Goal: Information Seeking & Learning: Learn about a topic

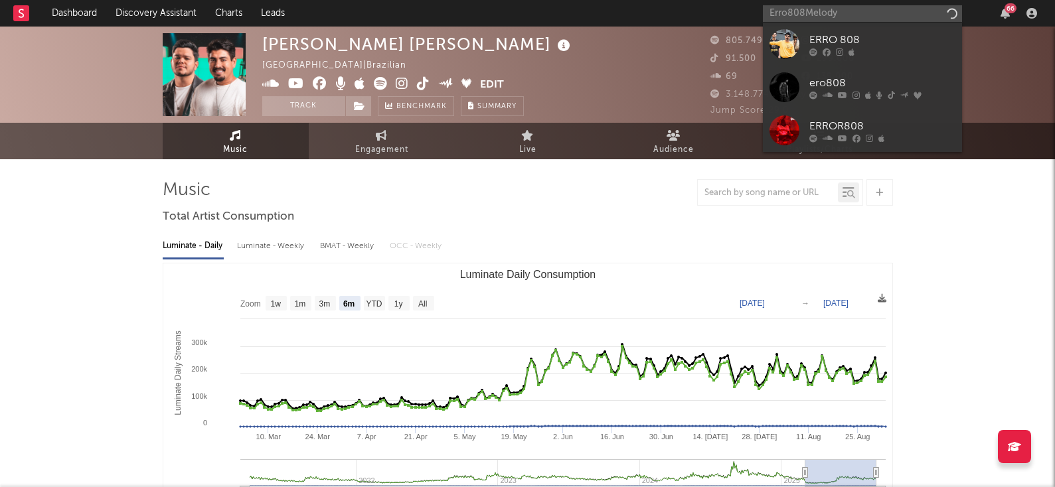
select select "6m"
click at [838, 7] on input "Erro808Melody" at bounding box center [862, 13] width 199 height 17
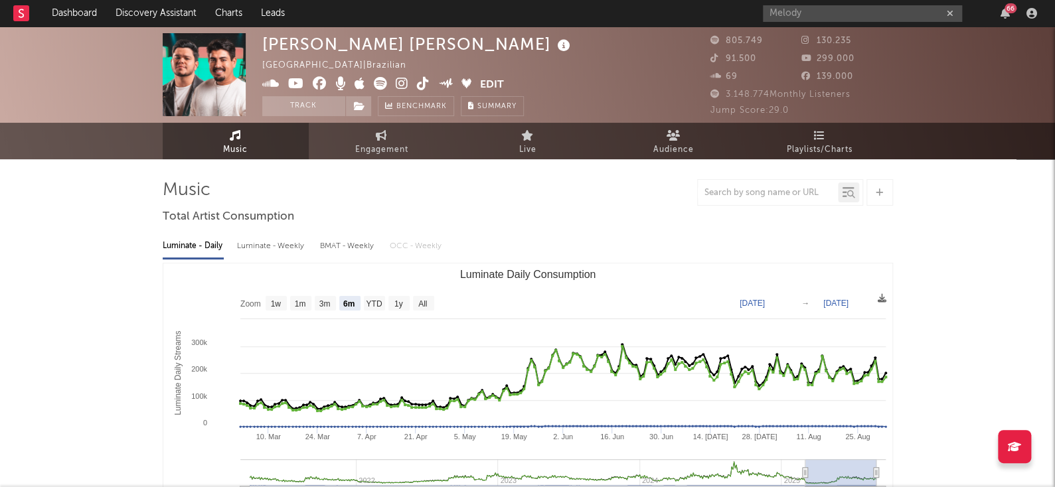
type input "Melody"
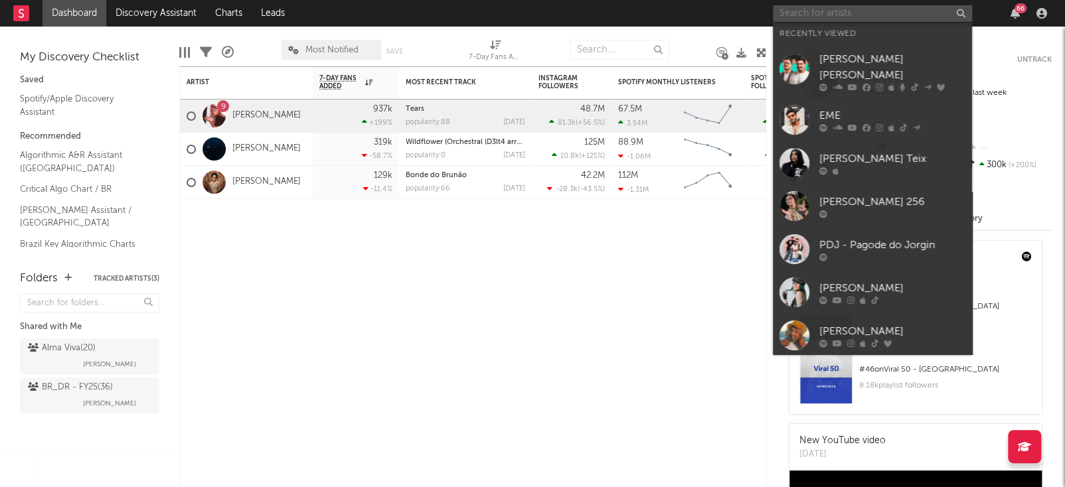
click at [845, 20] on input "text" at bounding box center [872, 13] width 199 height 17
paste input "DJ BL"
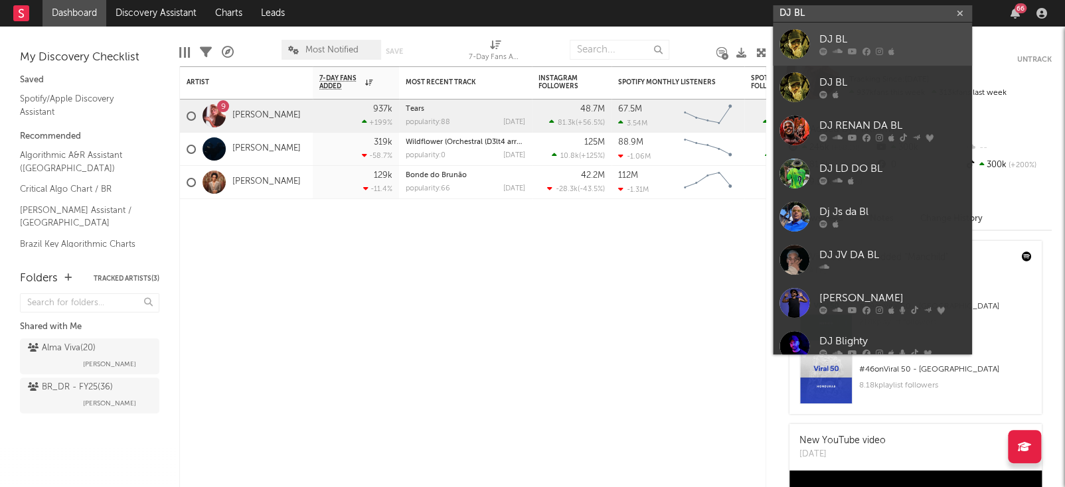
type input "DJ BL"
click at [855, 56] on link "DJ BL" at bounding box center [872, 44] width 199 height 43
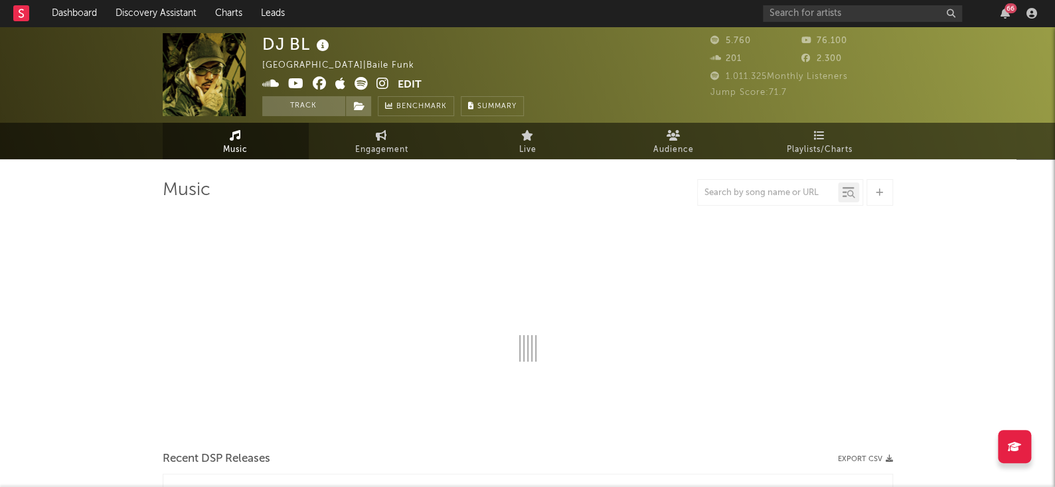
select select "6m"
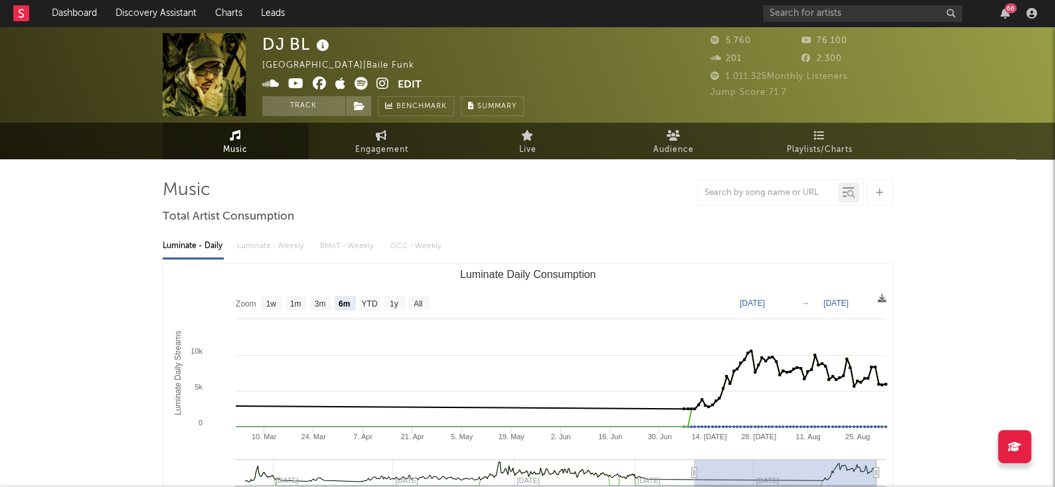
click at [359, 84] on icon at bounding box center [361, 83] width 13 height 13
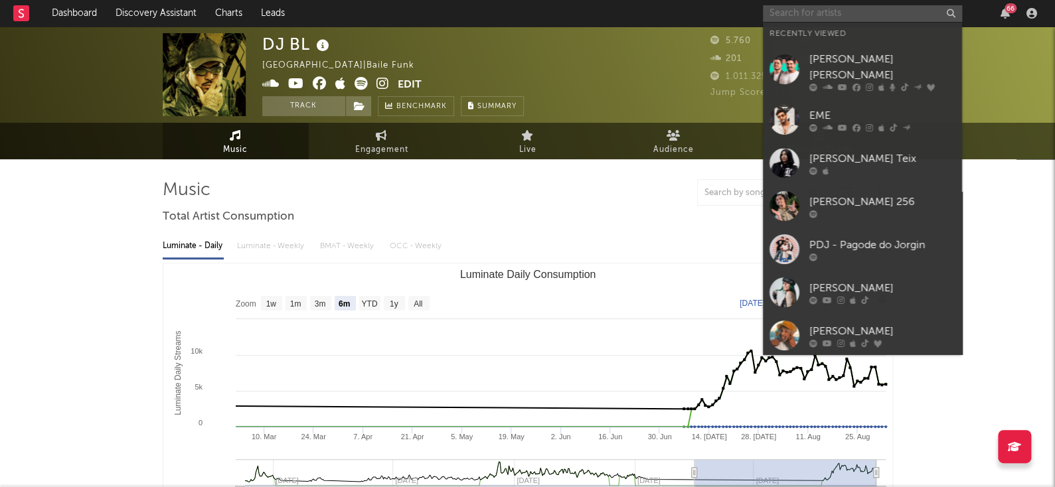
click at [806, 20] on input "text" at bounding box center [862, 13] width 199 height 17
paste input "SMU"
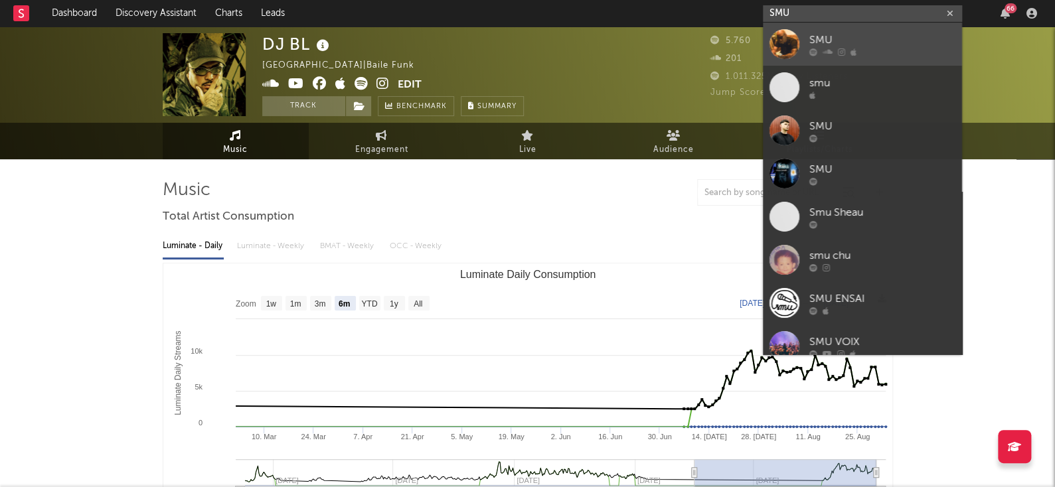
type input "SMU"
click at [857, 37] on div "SMU" at bounding box center [882, 40] width 146 height 16
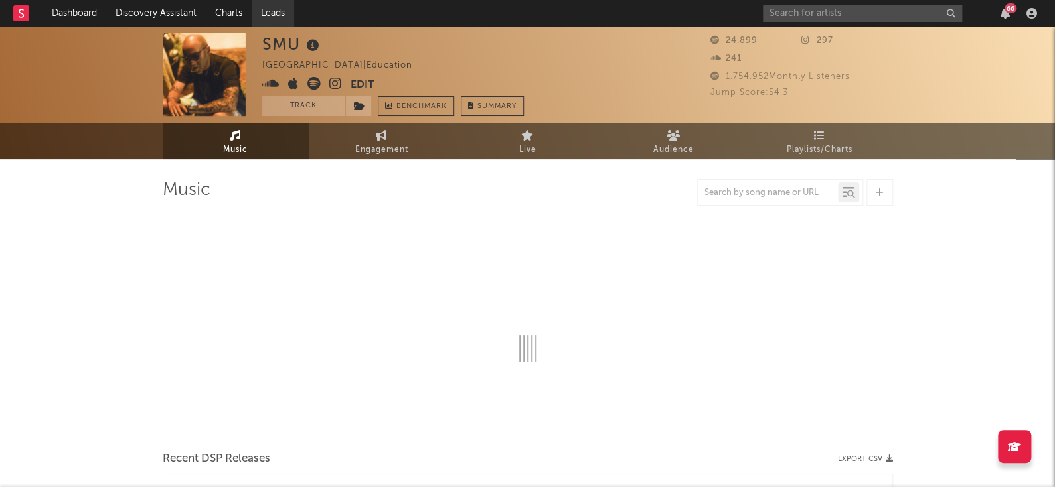
select select "1w"
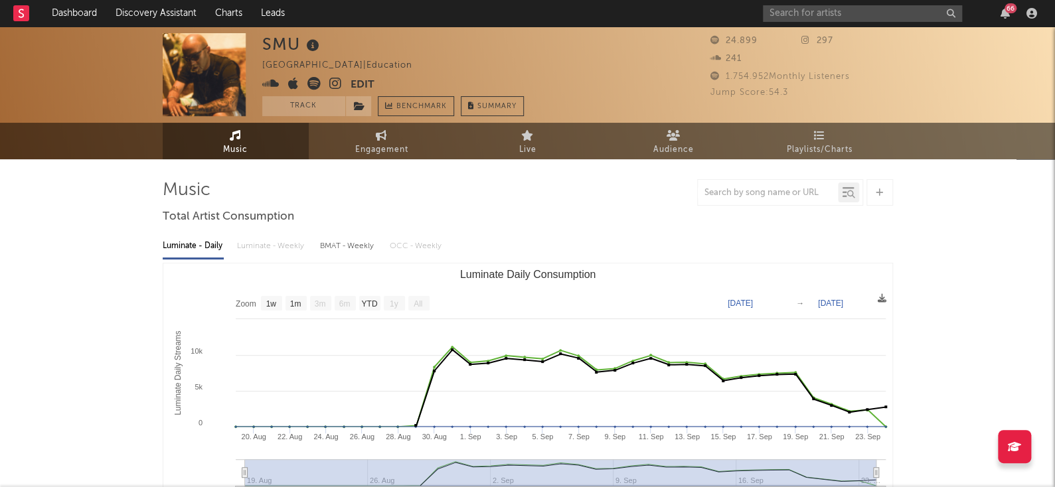
click at [318, 84] on icon at bounding box center [313, 83] width 13 height 13
click at [845, 12] on input "text" at bounding box center [862, 13] width 199 height 17
type input "u"
type input "igor sales"
click at [847, 23] on div "igor sales 66" at bounding box center [902, 13] width 279 height 27
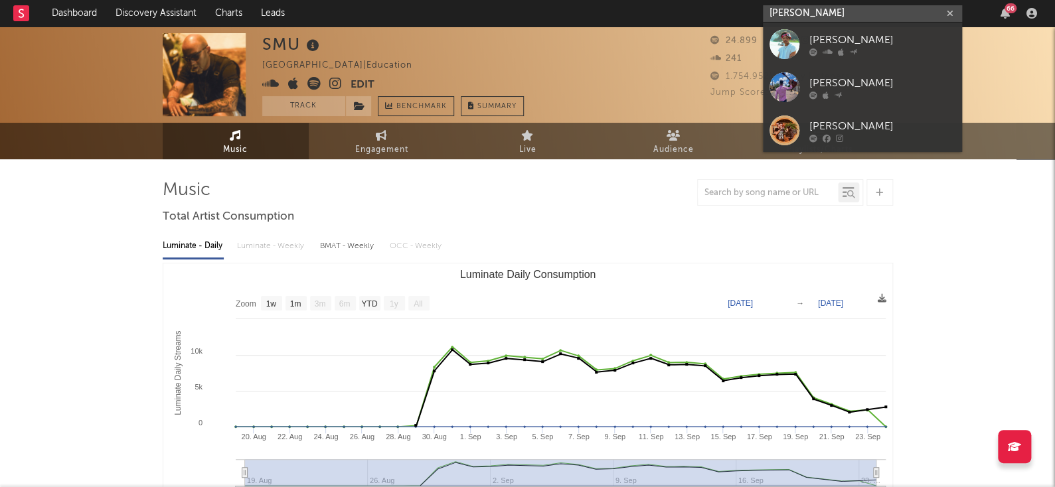
click at [853, 15] on input "igor sales" at bounding box center [862, 13] width 199 height 17
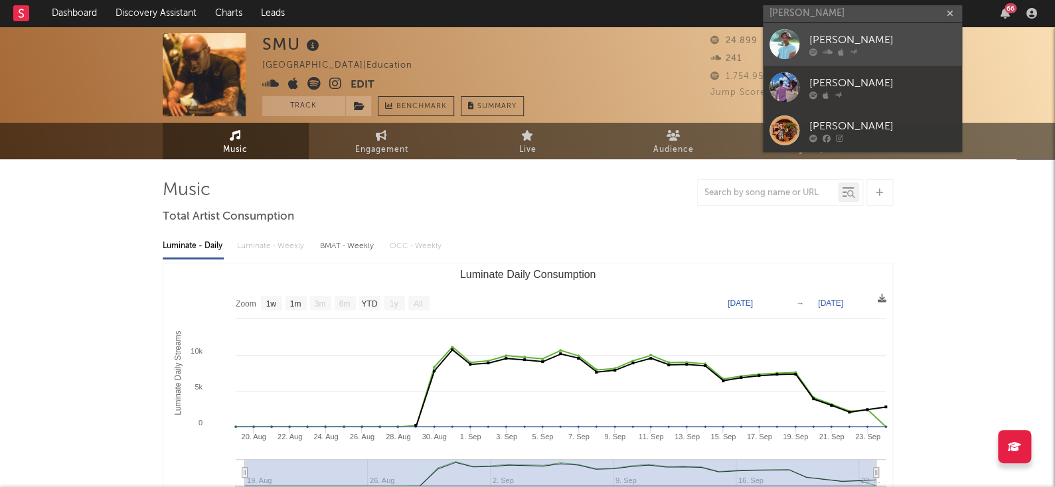
click at [875, 40] on div "Igor Sales" at bounding box center [882, 40] width 146 height 16
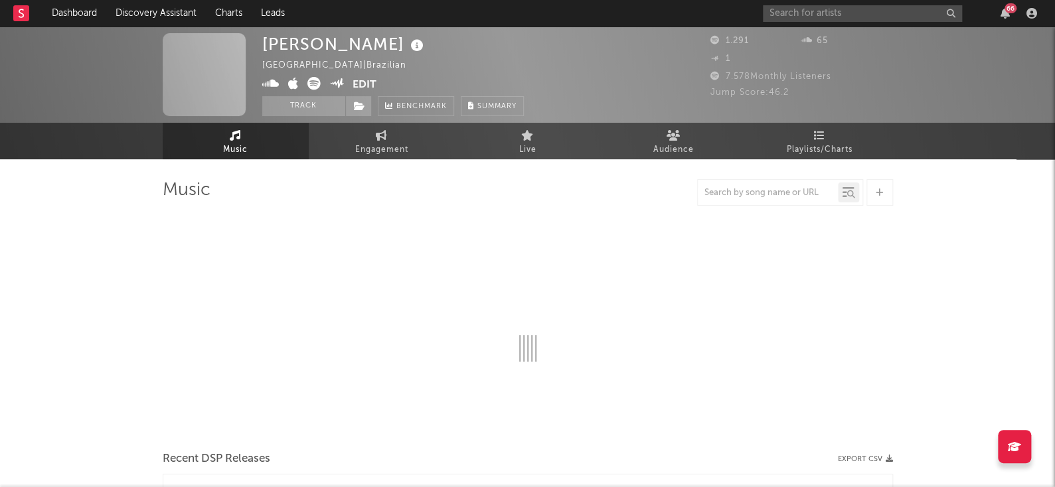
select select "1w"
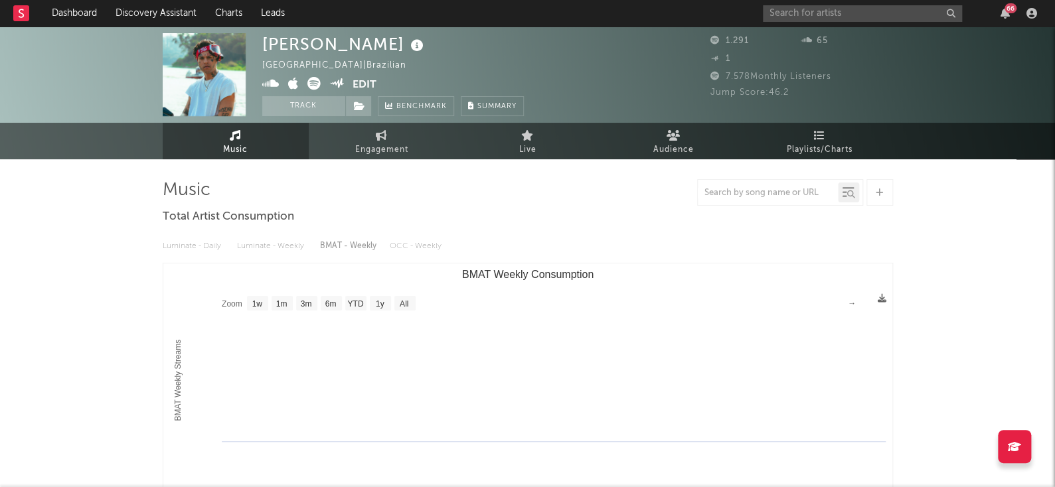
click at [199, 76] on img at bounding box center [204, 74] width 83 height 83
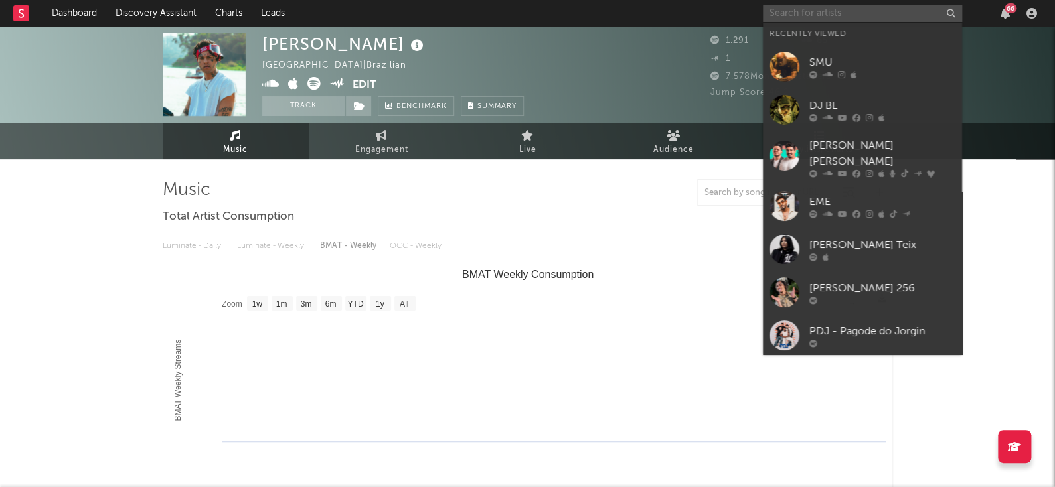
click at [847, 17] on input "text" at bounding box center [862, 13] width 199 height 17
paste input "TavinhoBeat's"
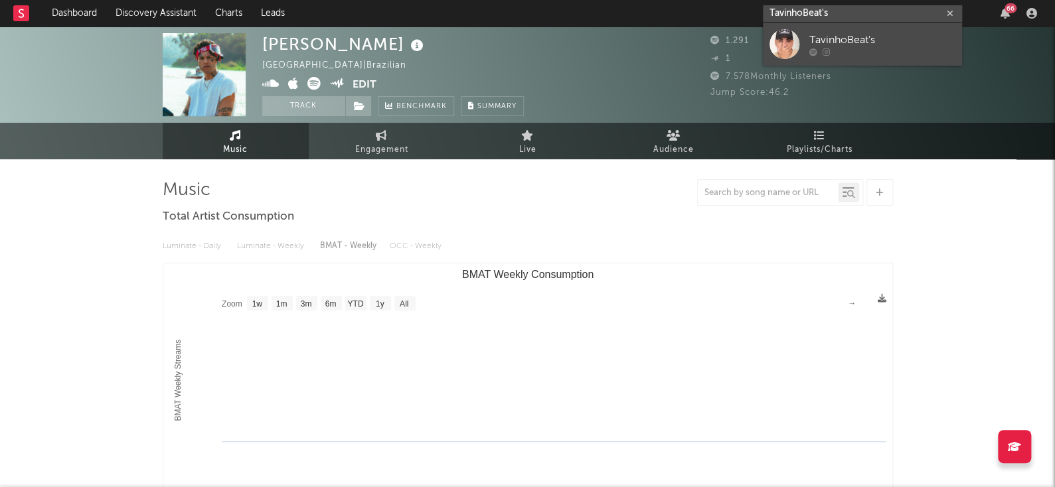
type input "TavinhoBeat's"
click at [871, 32] on div "TavinhoBeat's" at bounding box center [882, 40] width 146 height 16
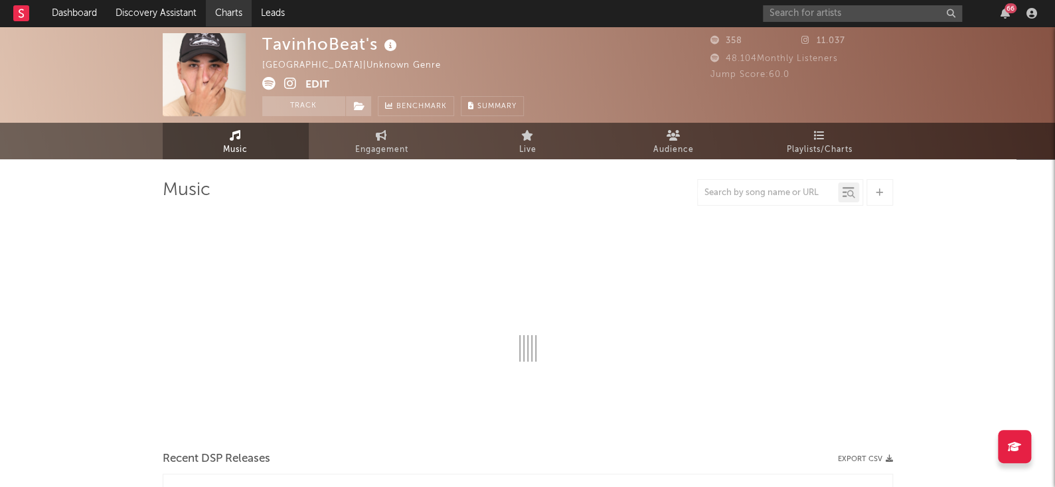
select select "1w"
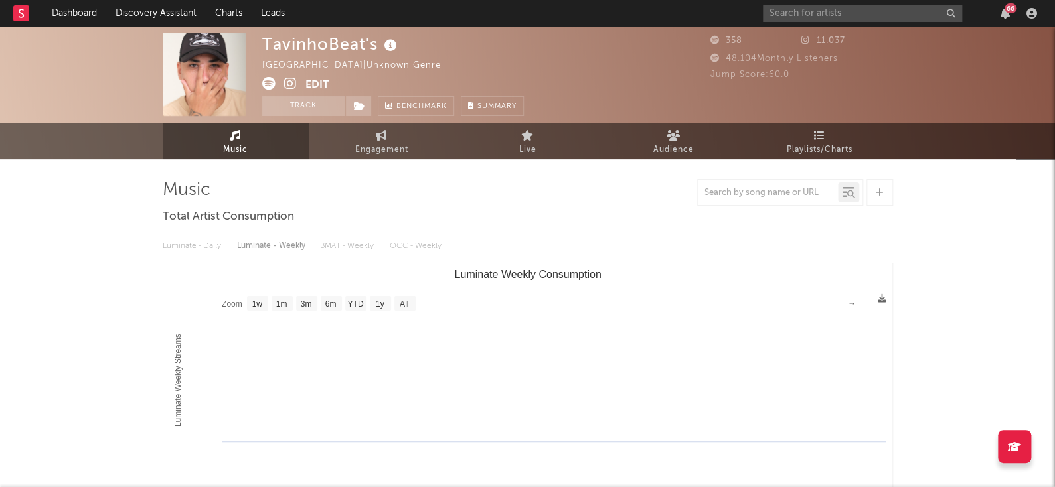
click at [879, 24] on div "66" at bounding box center [902, 13] width 279 height 27
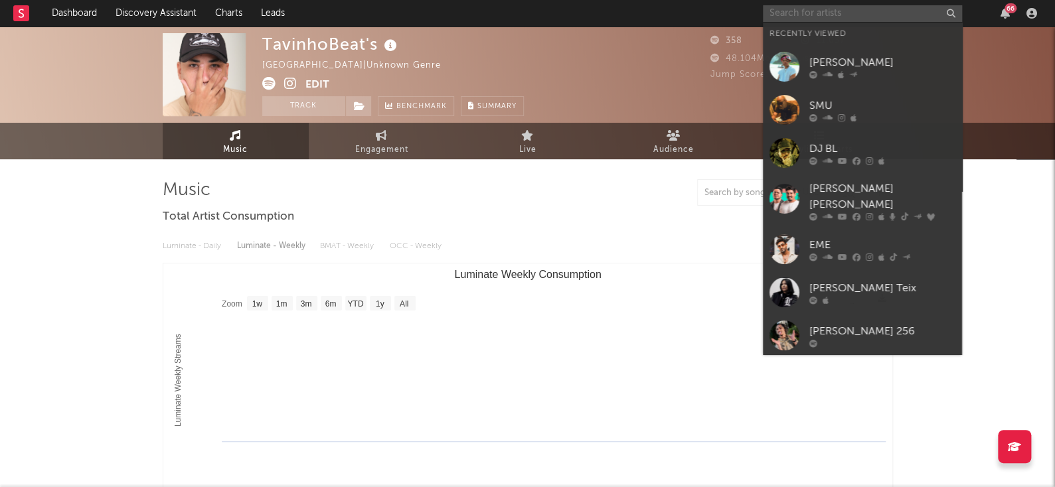
click at [885, 12] on input "text" at bounding box center [862, 13] width 199 height 17
paste input "Urick"
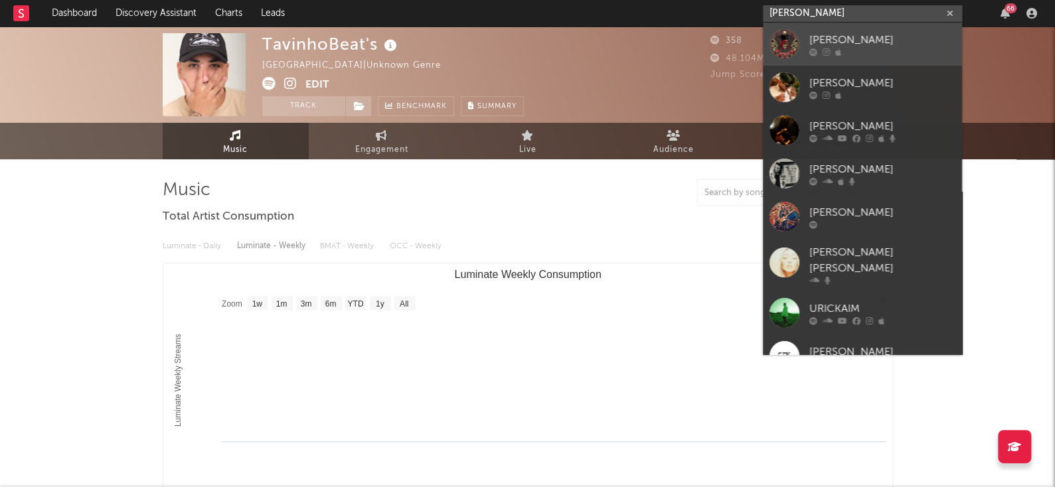
type input "Urick"
click at [865, 42] on div "URICK" at bounding box center [882, 40] width 146 height 16
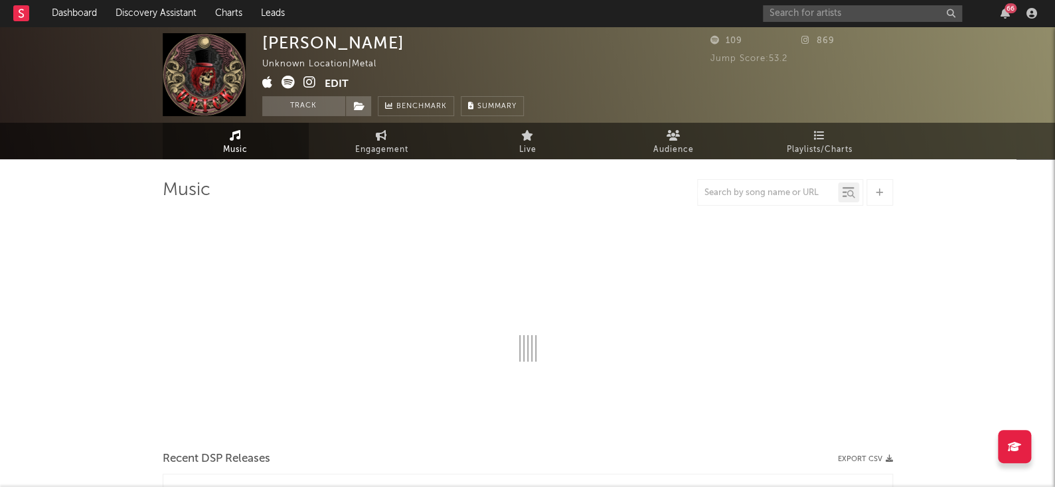
select select "1w"
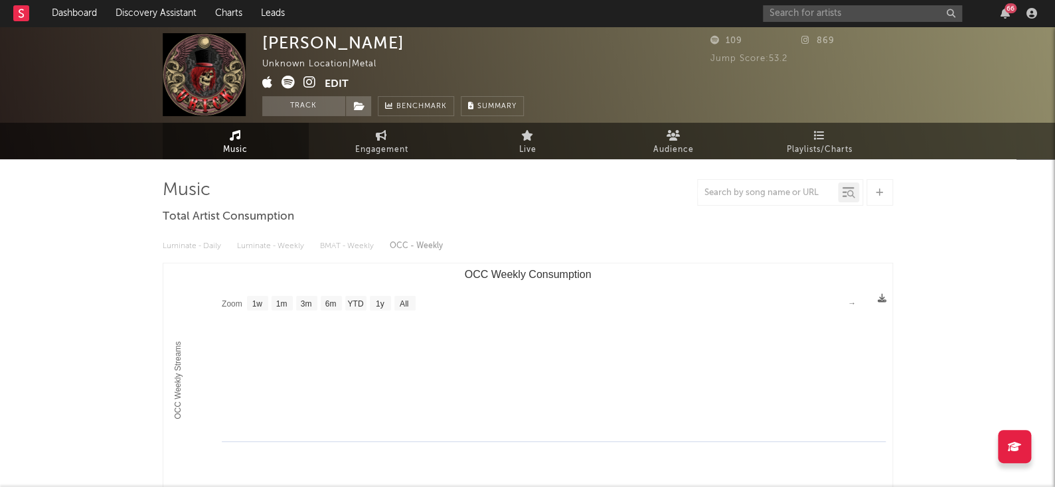
click at [813, 29] on div "URICK Unknown Location | Metal Edit Track Benchmark Summary 109 869 Jump Score:…" at bounding box center [527, 75] width 1055 height 96
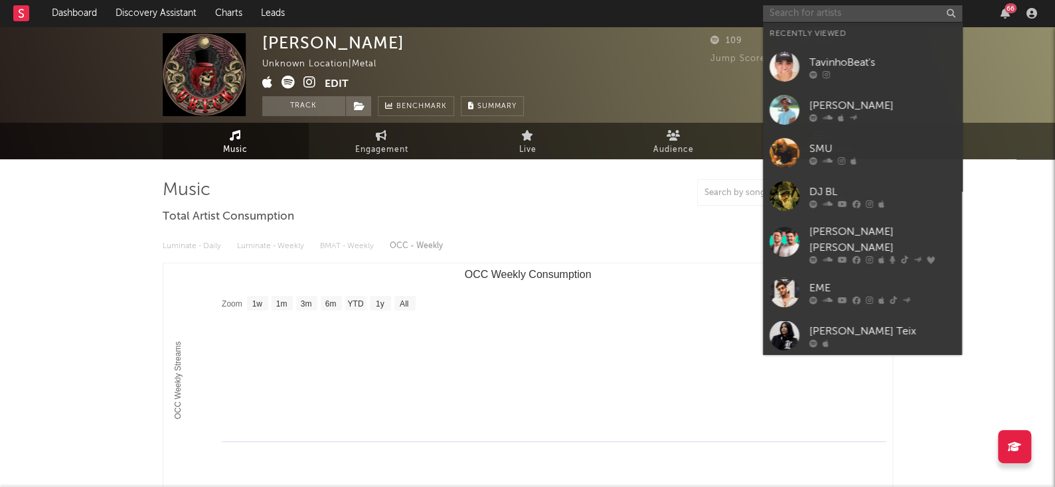
click at [821, 18] on input "text" at bounding box center [862, 13] width 199 height 17
paste input "Urick"
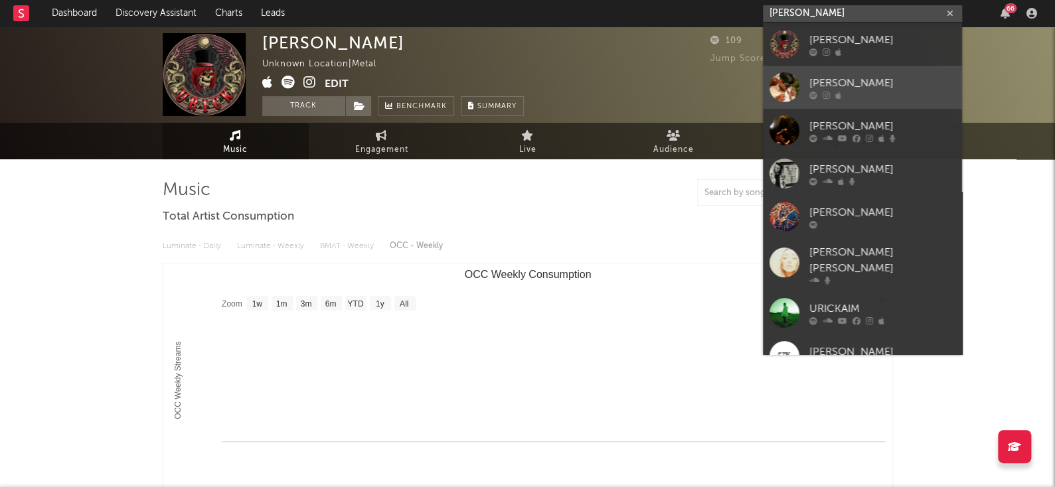
type input "Urick"
click at [851, 70] on link "Urick" at bounding box center [862, 87] width 199 height 43
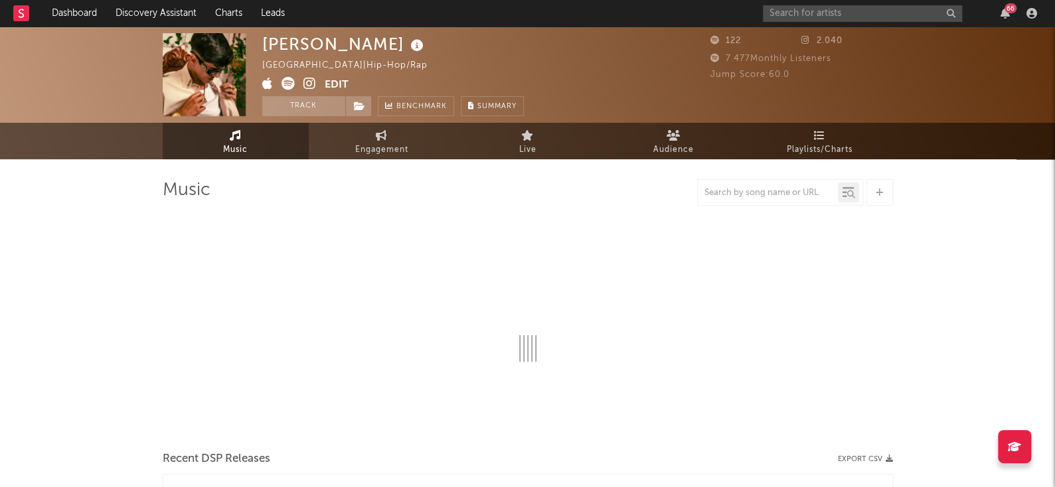
select select "1w"
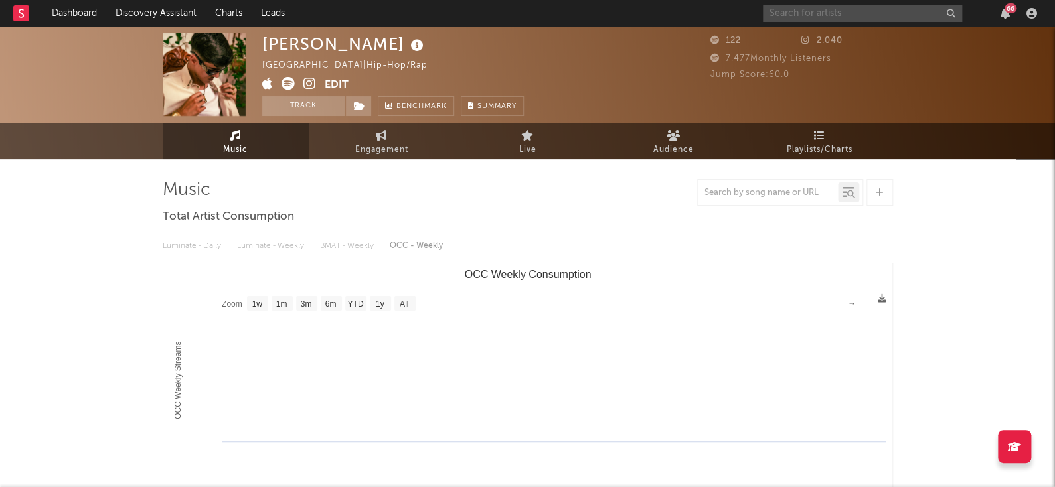
paste input "Yuri Magic"
click at [833, 12] on input "Yuri Magic" at bounding box center [862, 13] width 199 height 17
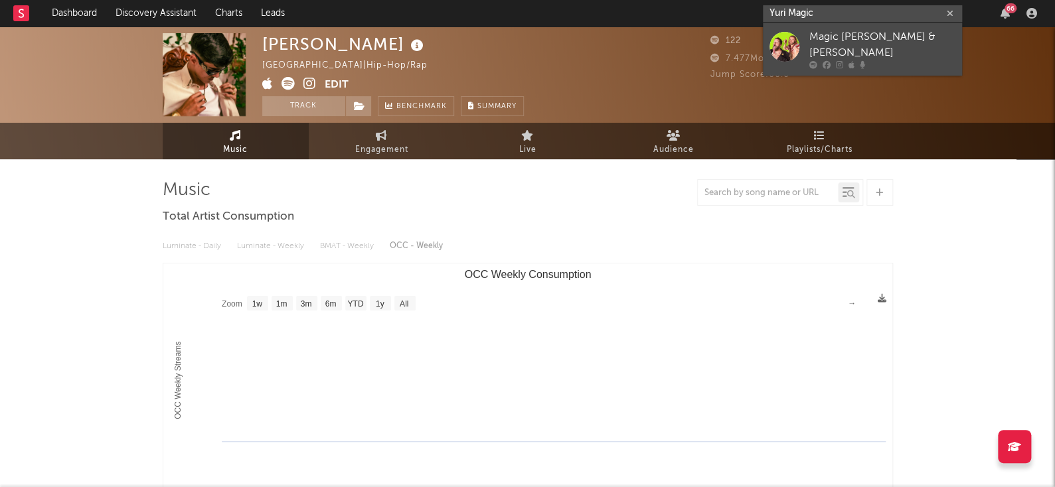
type input "Yuri Magic"
click at [859, 43] on div "Magic Tom & Yuri" at bounding box center [882, 45] width 146 height 32
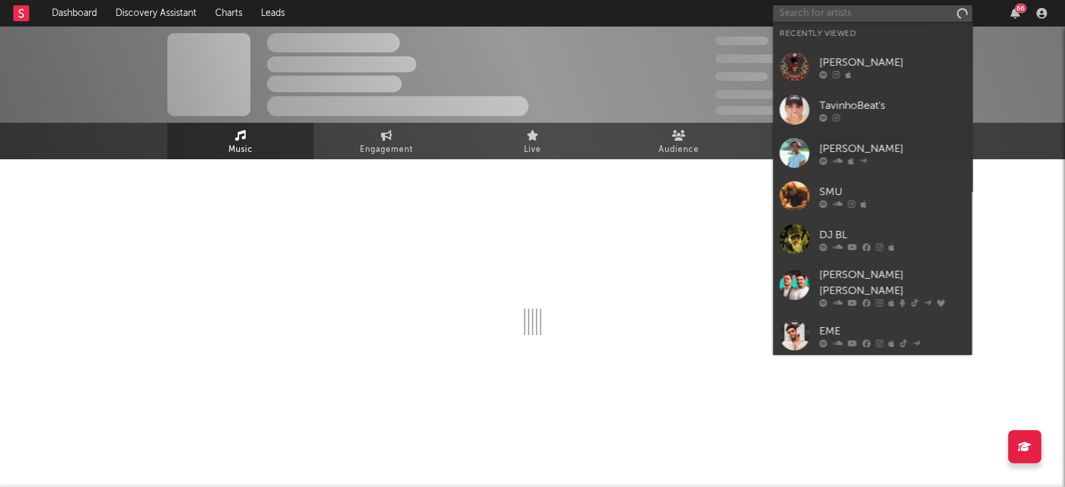
click at [841, 21] on input "text" at bounding box center [872, 13] width 199 height 17
paste input "Yuri Magic"
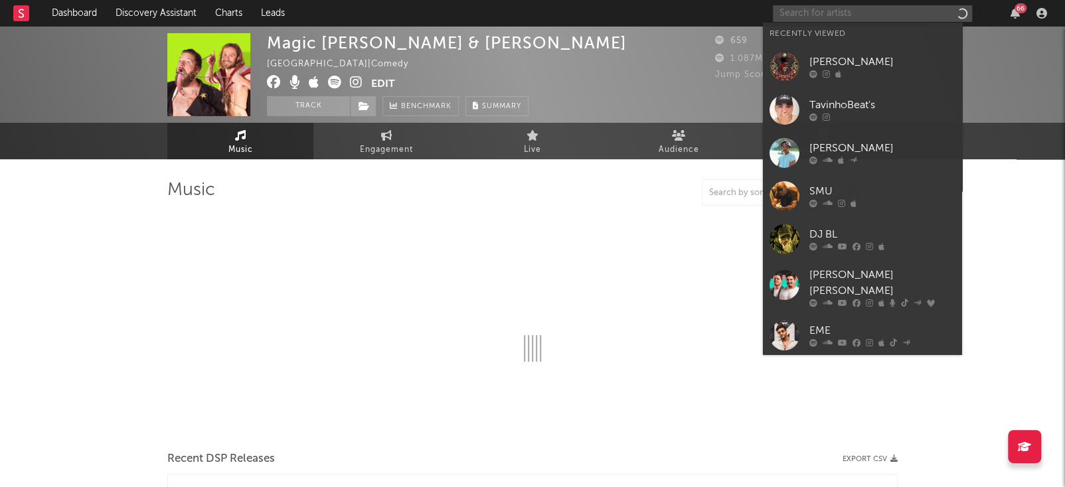
type input "Yuri Magic"
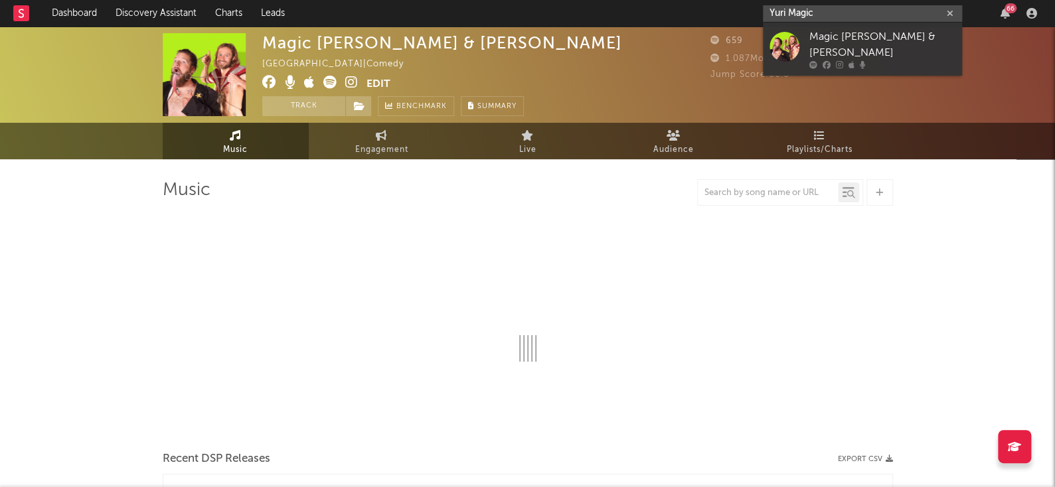
select select "1w"
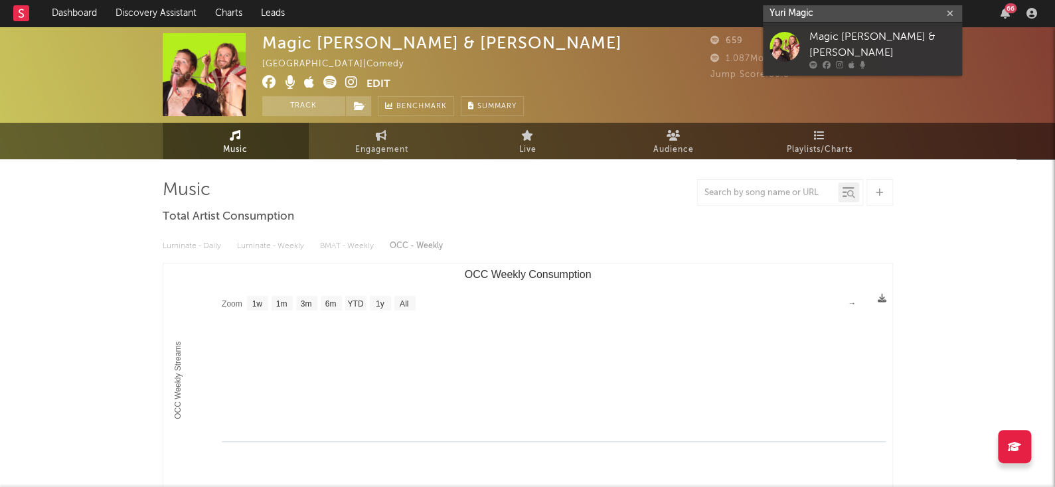
click at [841, 9] on input "Yuri Magic" at bounding box center [862, 13] width 199 height 17
paste input "https://open.spotify.com/intl-pt/artist/0Pb7cTUNAz5ZqQhjQPfX5f?si=AHu9j-KhTY2vO…"
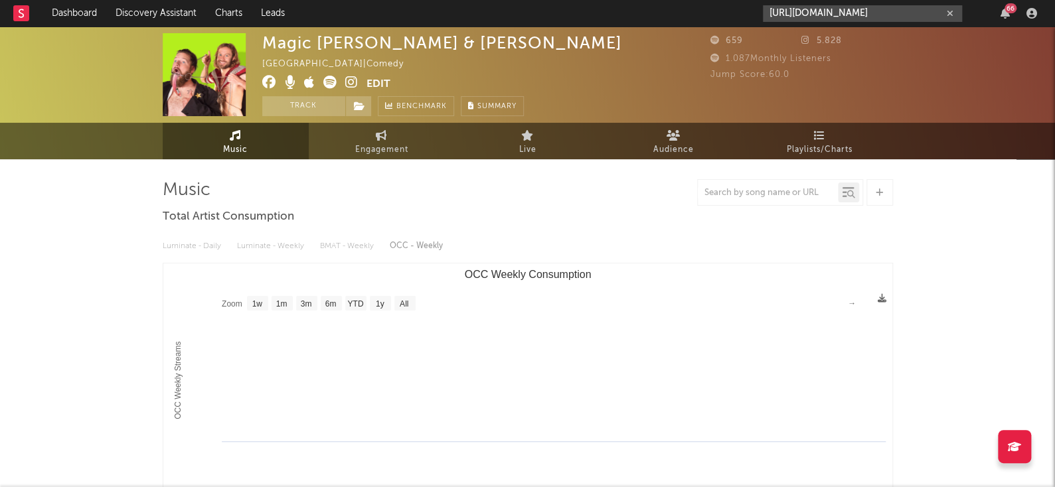
type input "https://open.spotify.com/intl-pt/artist/0Pb7cTUNAz5ZqQhjQPfX5f?si=AHu9j-KhTY2vO…"
click at [888, 23] on div "https://open.spotify.com/intl-pt/artist/0Pb7cTUNAz5ZqQhjQPfX5f?si=AHu9j-KhTY2vO…" at bounding box center [902, 13] width 279 height 27
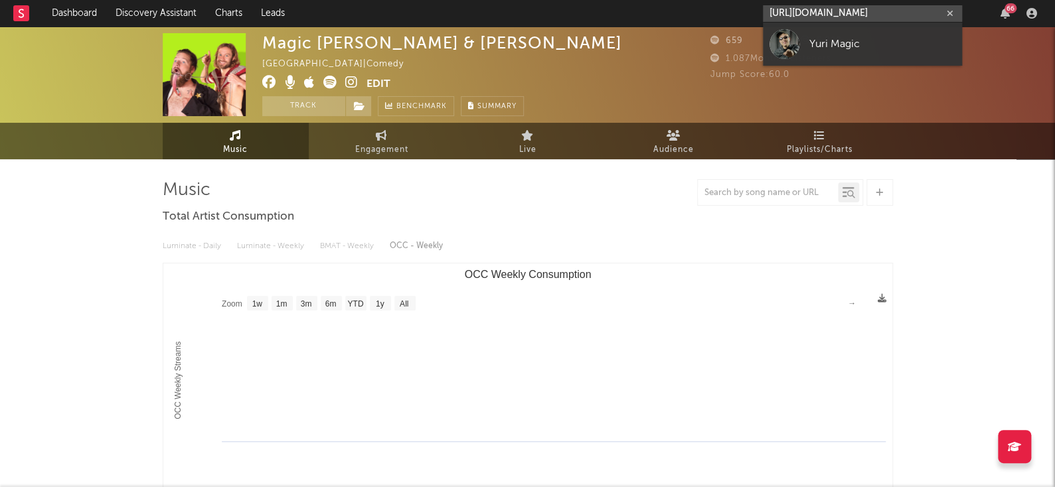
click at [893, 13] on input "https://open.spotify.com/intl-pt/artist/0Pb7cTUNAz5ZqQhjQPfX5f?si=AHu9j-KhTY2vO…" at bounding box center [862, 13] width 199 height 17
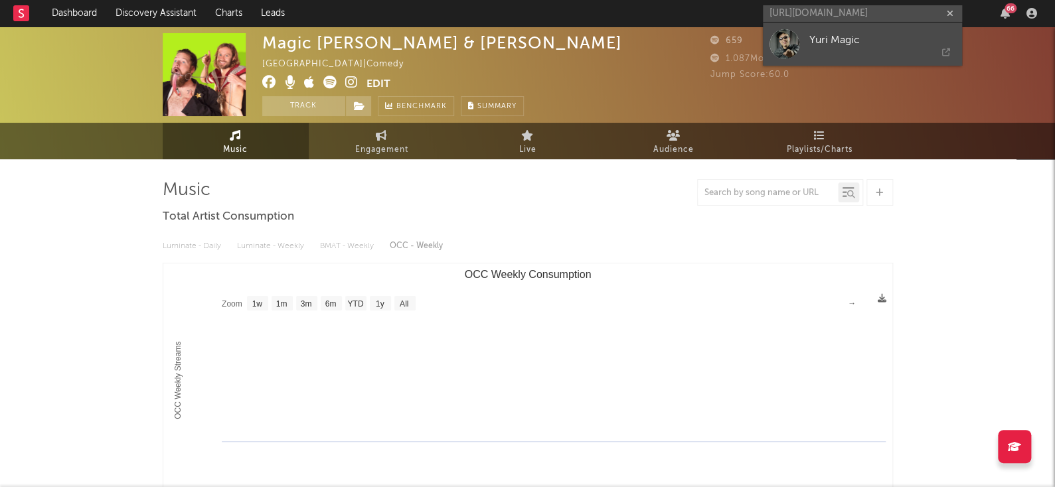
click at [879, 46] on div "Yuri Magic" at bounding box center [882, 40] width 146 height 16
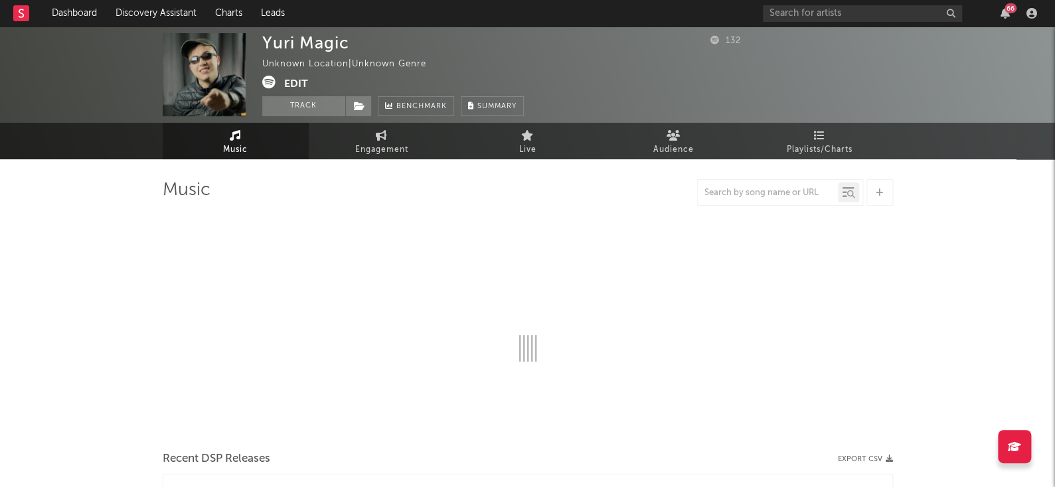
select select "1w"
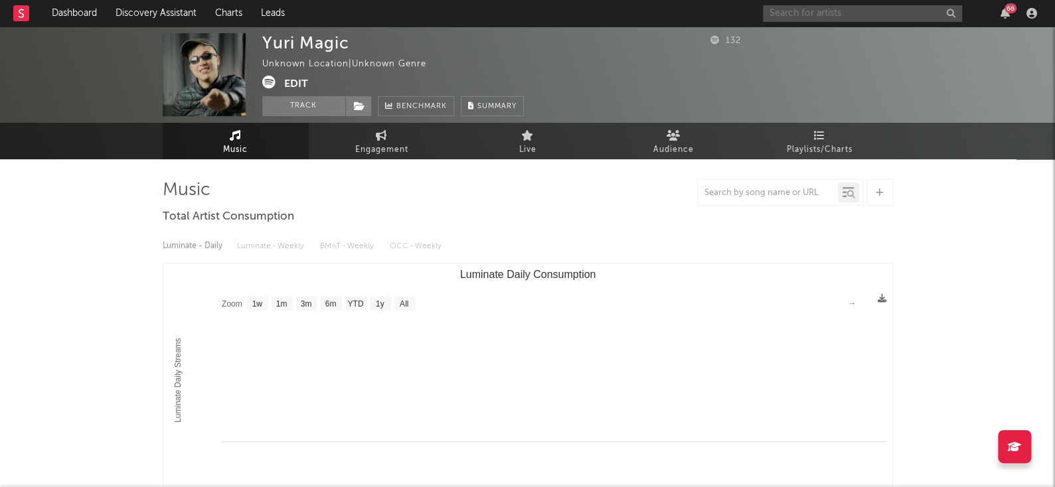
paste input "Urick"
click at [823, 7] on input "Urick" at bounding box center [862, 13] width 199 height 17
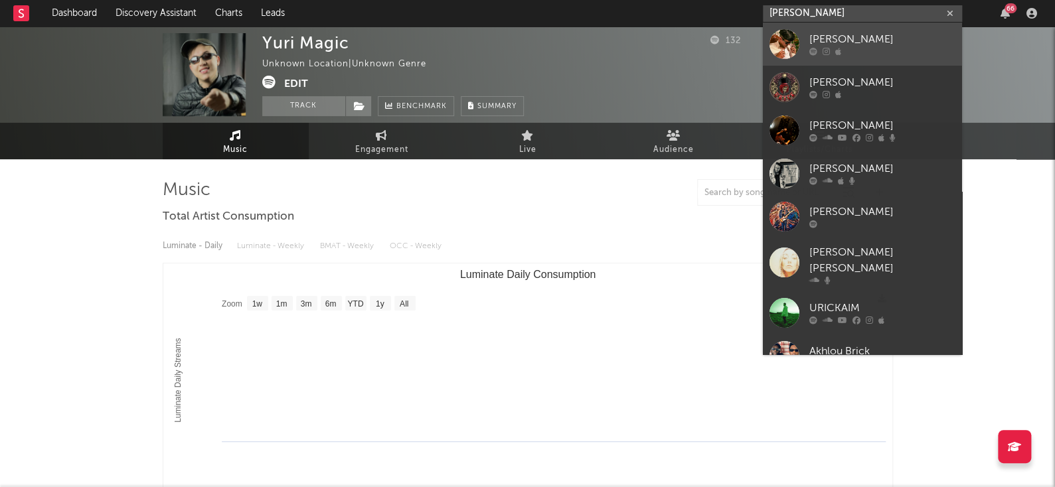
type input "Urick"
click at [862, 40] on div "Urick" at bounding box center [882, 40] width 146 height 16
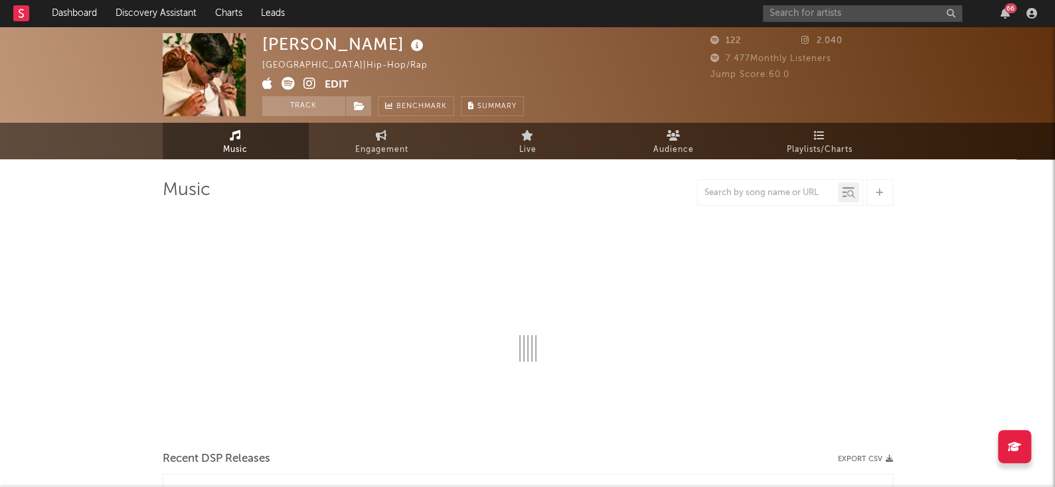
select select "1w"
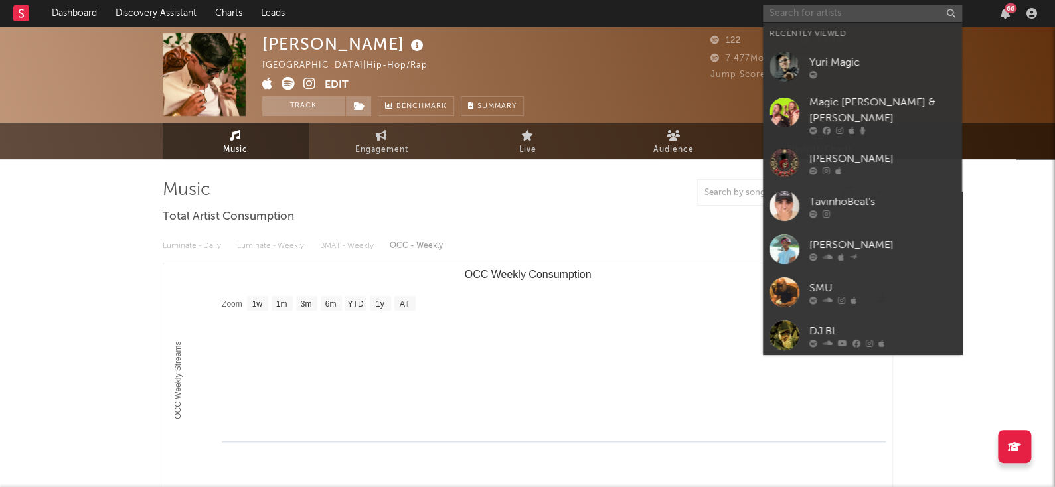
click at [867, 18] on input "text" at bounding box center [862, 13] width 199 height 17
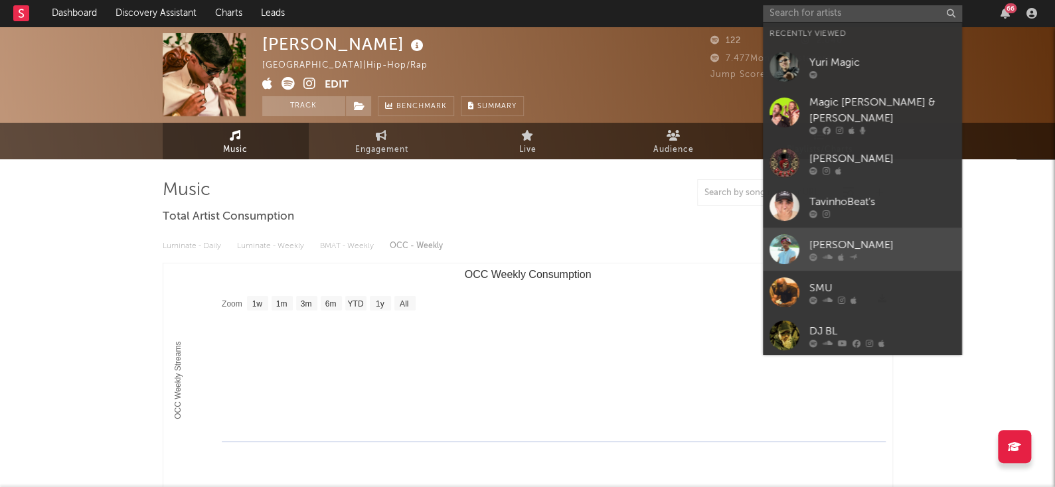
click at [884, 238] on div "Igor Sales" at bounding box center [882, 245] width 146 height 16
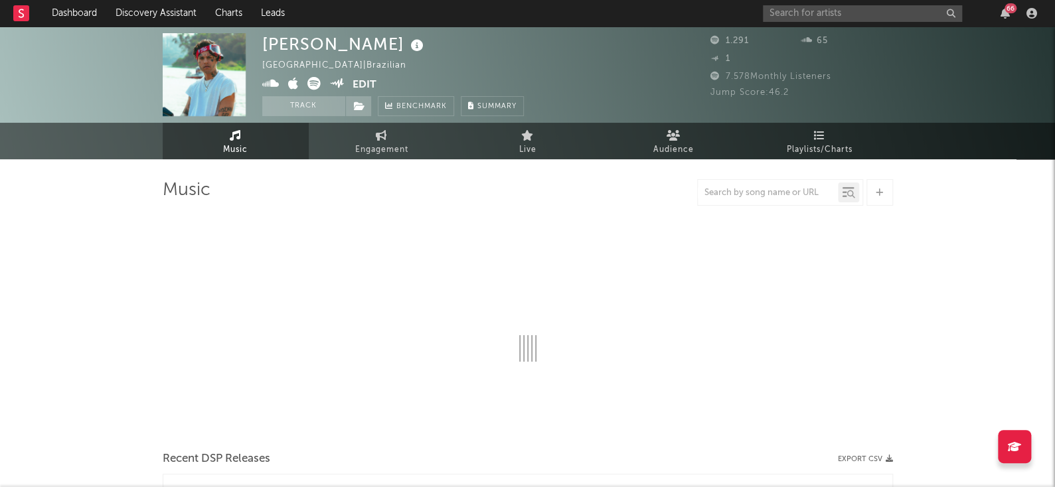
select select "1w"
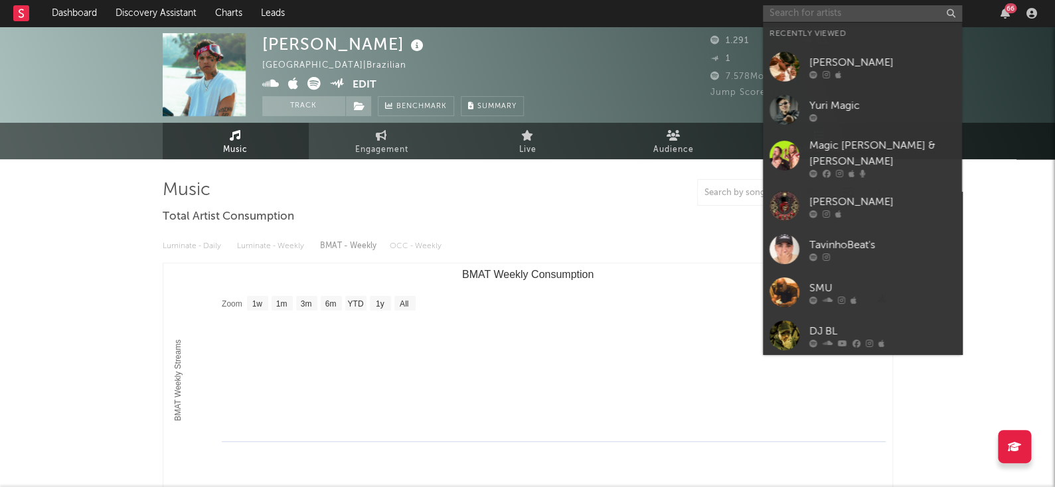
click at [808, 7] on input "text" at bounding box center [862, 13] width 199 height 17
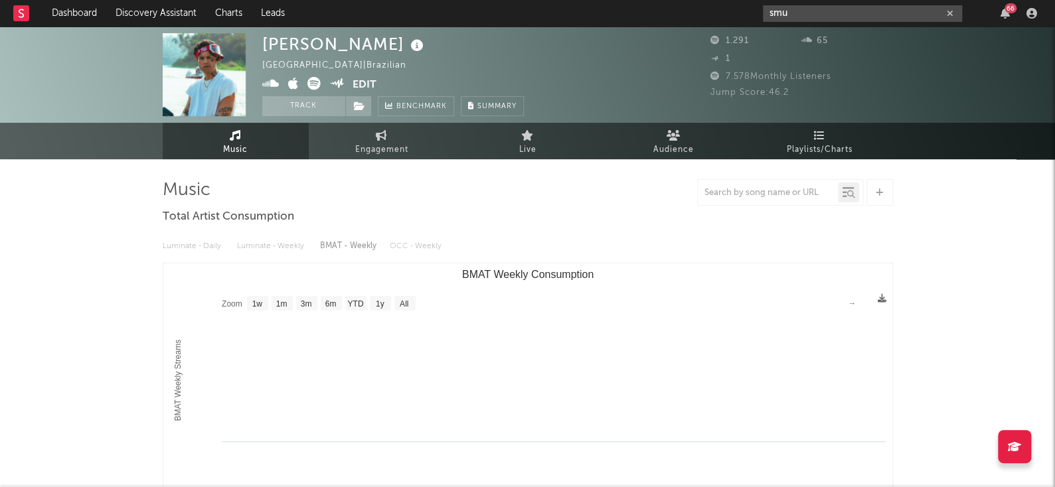
type input "smu"
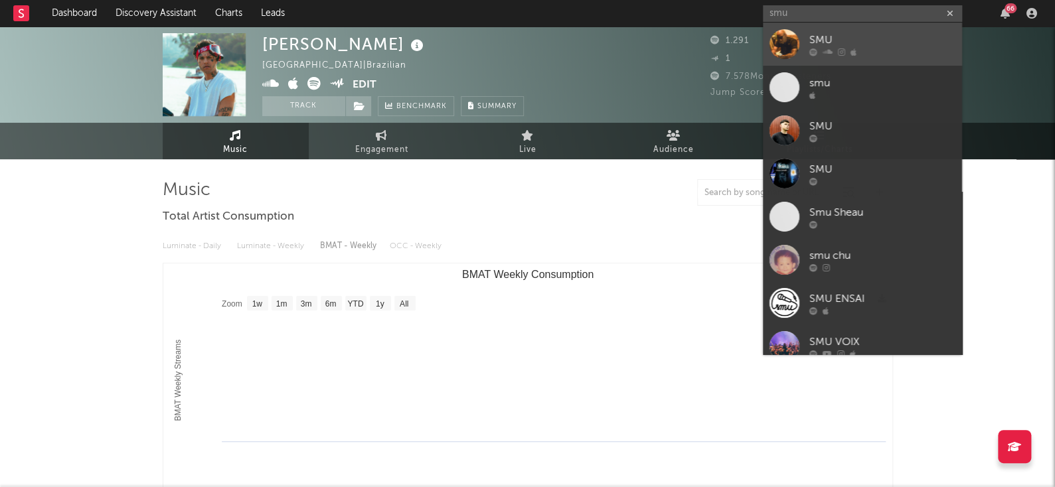
click at [873, 30] on link "SMU" at bounding box center [862, 44] width 199 height 43
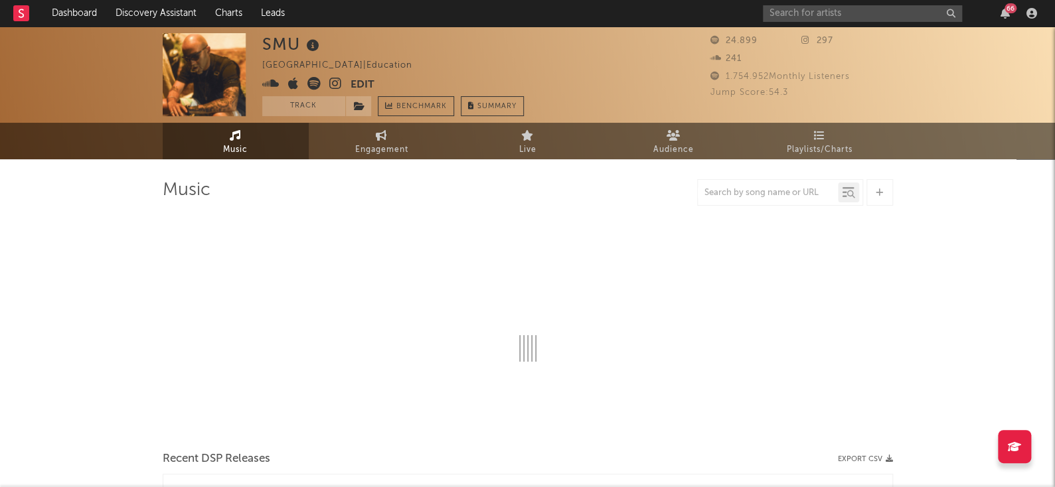
select select "1w"
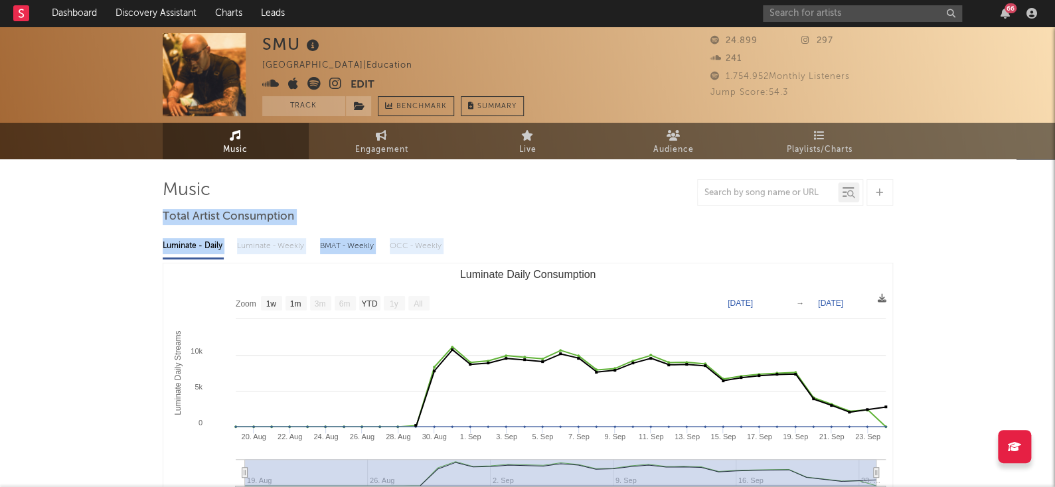
drag, startPoint x: 1035, startPoint y: 185, endPoint x: 1055, endPoint y: 311, distance: 127.8
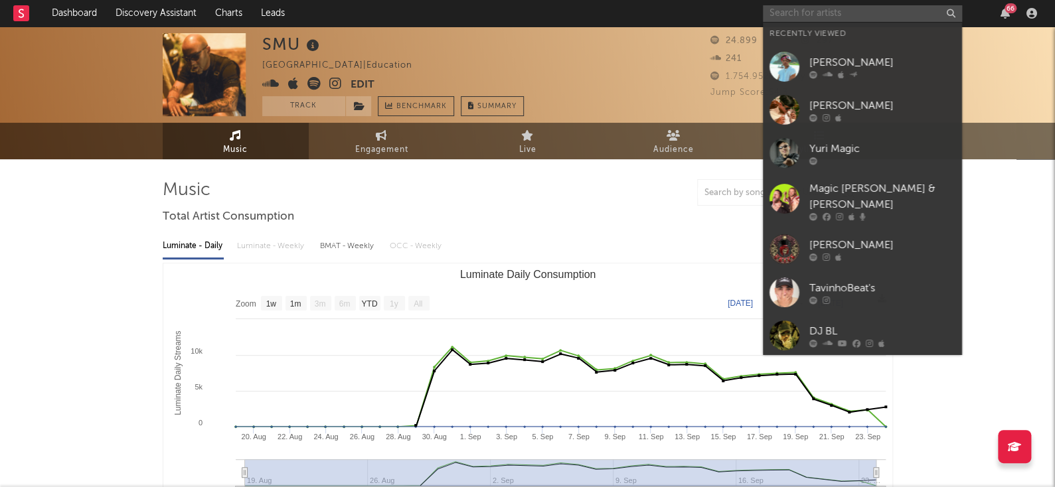
click at [851, 15] on input "text" at bounding box center [862, 13] width 199 height 17
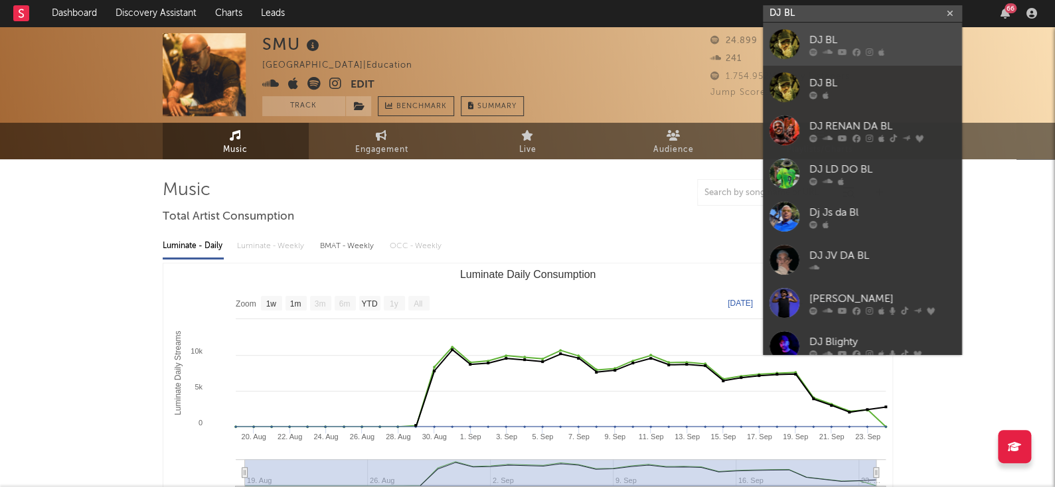
type input "DJ BL"
click at [848, 46] on div "DJ BL" at bounding box center [882, 40] width 146 height 16
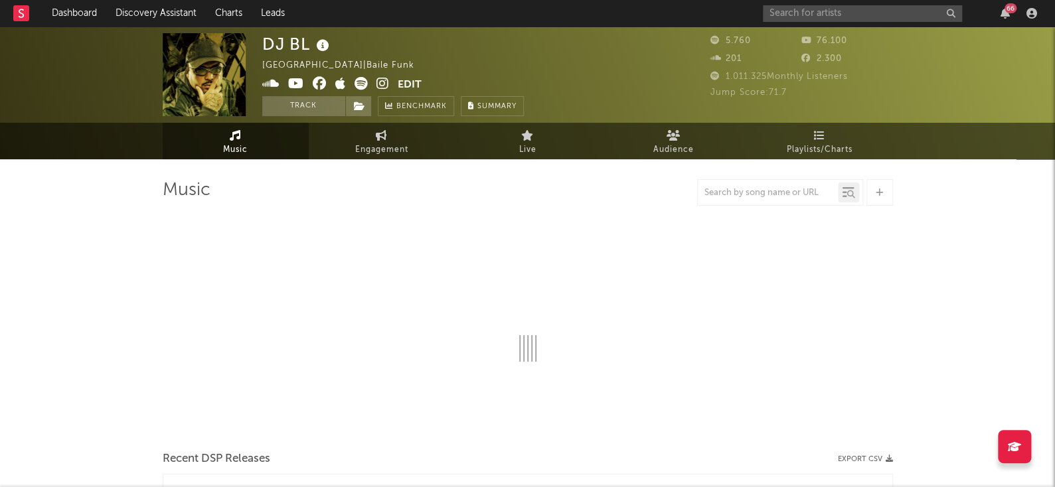
select select "6m"
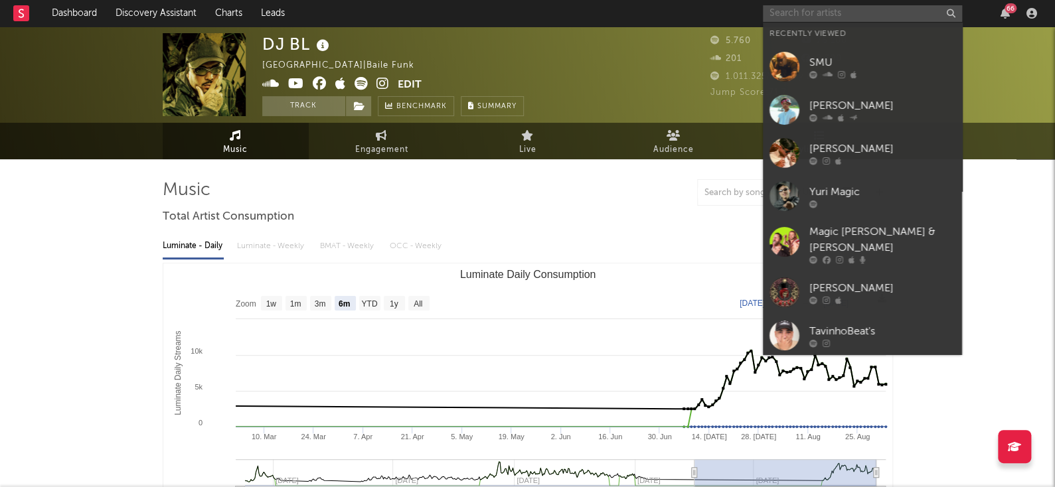
click at [865, 21] on input "text" at bounding box center [862, 13] width 199 height 17
paste input "TavinhoBeat's"
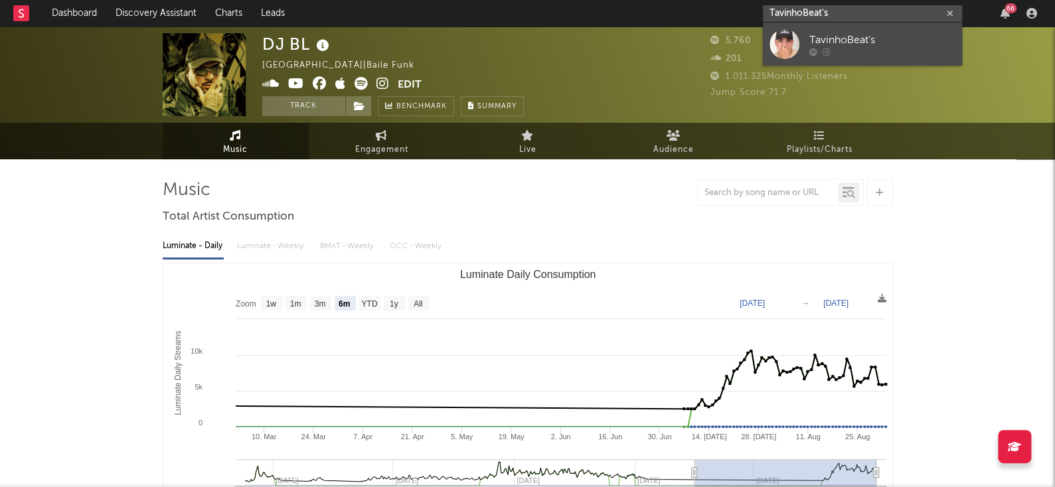
type input "TavinhoBeat's"
click at [859, 45] on div "TavinhoBeat's" at bounding box center [882, 40] width 146 height 16
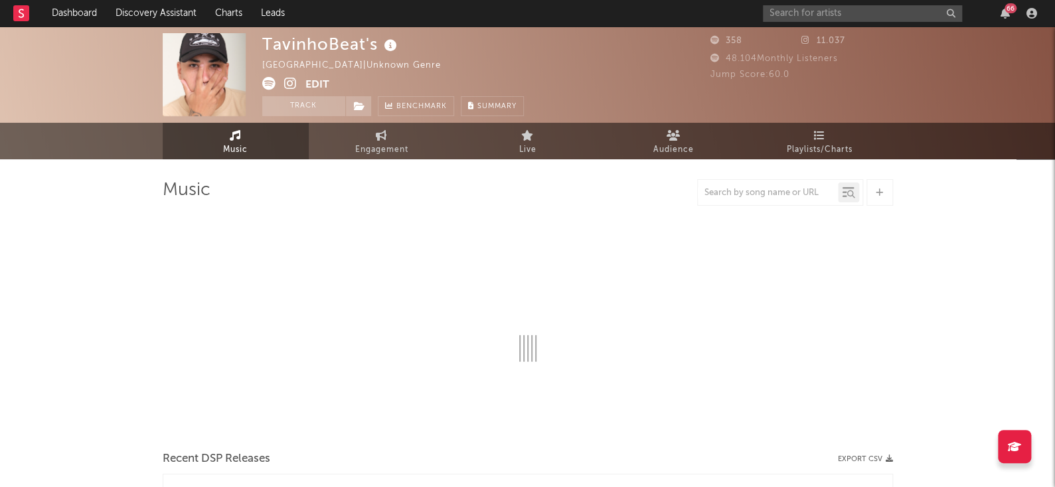
select select "1w"
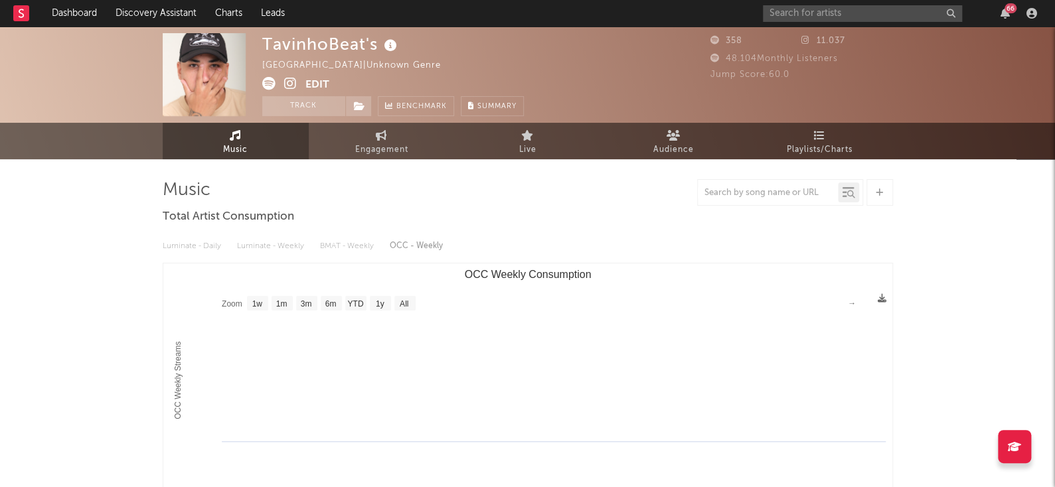
drag, startPoint x: 209, startPoint y: 64, endPoint x: 207, endPoint y: 56, distance: 8.4
click at [311, 49] on div "TavinhoBeat's" at bounding box center [331, 44] width 138 height 22
copy div "TavinhoBeat's"
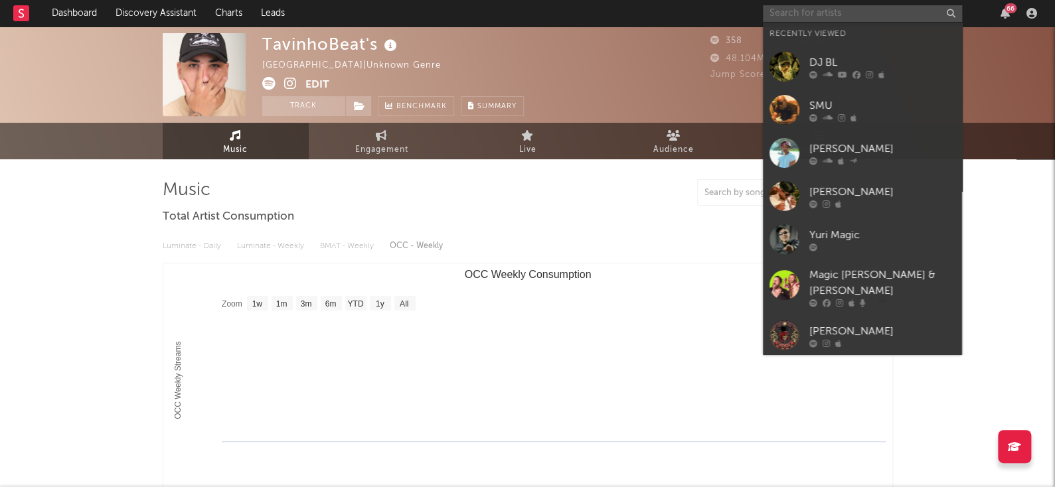
click at [849, 19] on input "text" at bounding box center [862, 13] width 199 height 17
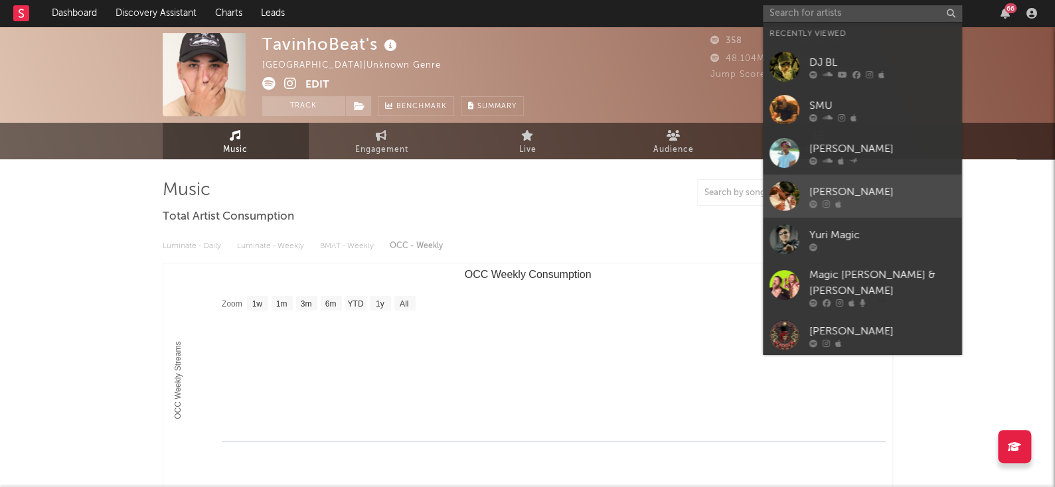
click at [891, 207] on div at bounding box center [882, 204] width 146 height 8
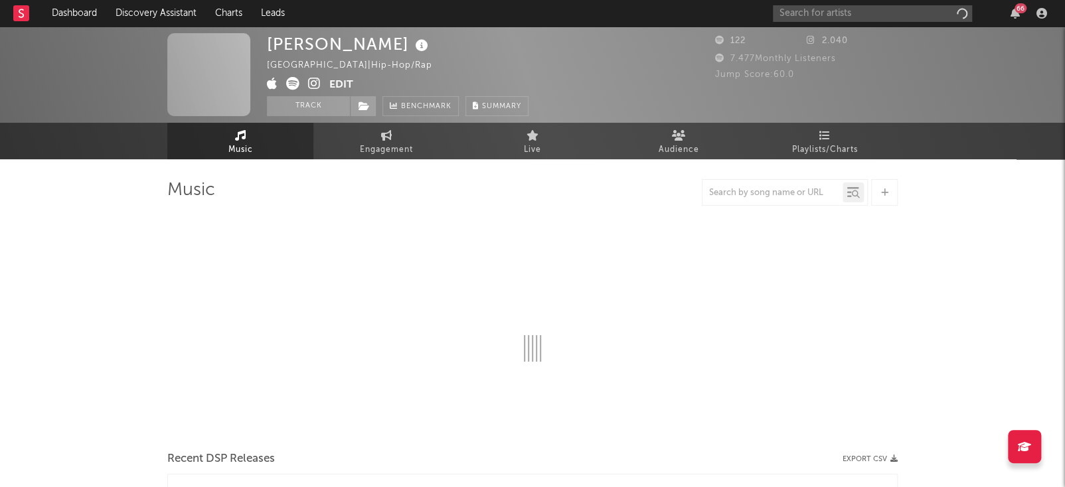
select select "1w"
